Goal: Navigation & Orientation: Find specific page/section

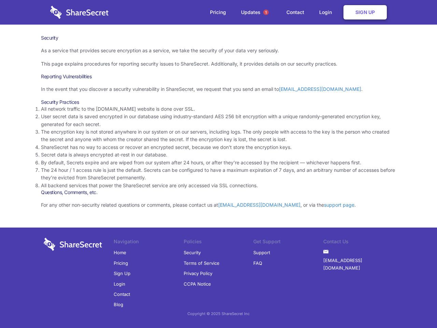
click at [218, 164] on li "By default, Secrets expire and are wiped from our system after 24 hours, or aft…" at bounding box center [218, 163] width 355 height 8
click at [266, 12] on span "1" at bounding box center [265, 12] width 5 height 5
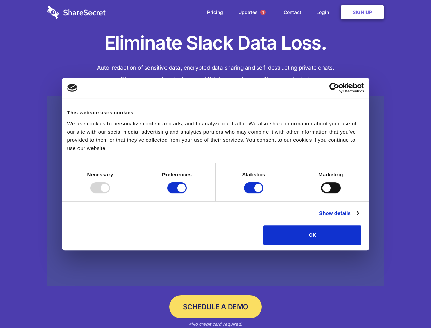
click at [110, 193] on div at bounding box center [99, 187] width 19 height 11
click at [187, 193] on input "Preferences" at bounding box center [176, 187] width 19 height 11
checkbox input "false"
click at [255, 193] on input "Statistics" at bounding box center [253, 187] width 19 height 11
checkbox input "false"
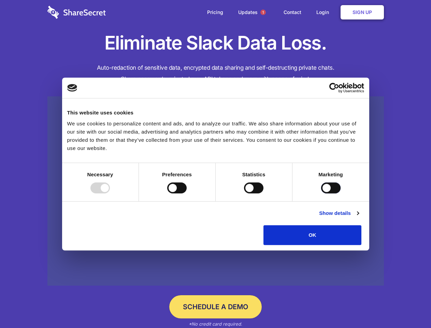
click at [321, 193] on input "Marketing" at bounding box center [330, 187] width 19 height 11
checkbox input "true"
click at [359, 217] on link "Show details" at bounding box center [339, 213] width 40 height 8
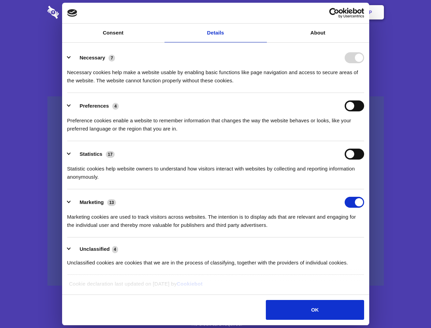
click at [364, 93] on li "Necessary 7 Necessary cookies help make a website usable by enabling basic func…" at bounding box center [215, 69] width 297 height 48
click at [263, 12] on span "1" at bounding box center [262, 12] width 5 height 5
